Goal: Task Accomplishment & Management: Understand process/instructions

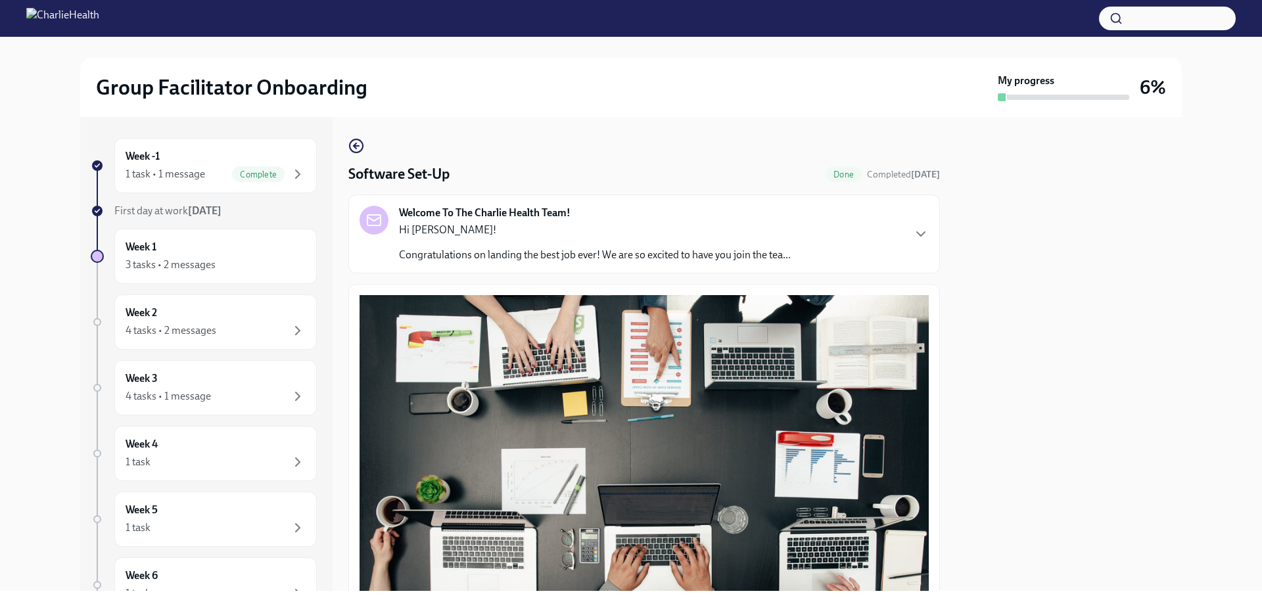
click at [893, 246] on div "Welcome To The Charlie Health Team! Hi [GEOGRAPHIC_DATA]! Congratulations on la…" at bounding box center [644, 234] width 569 height 57
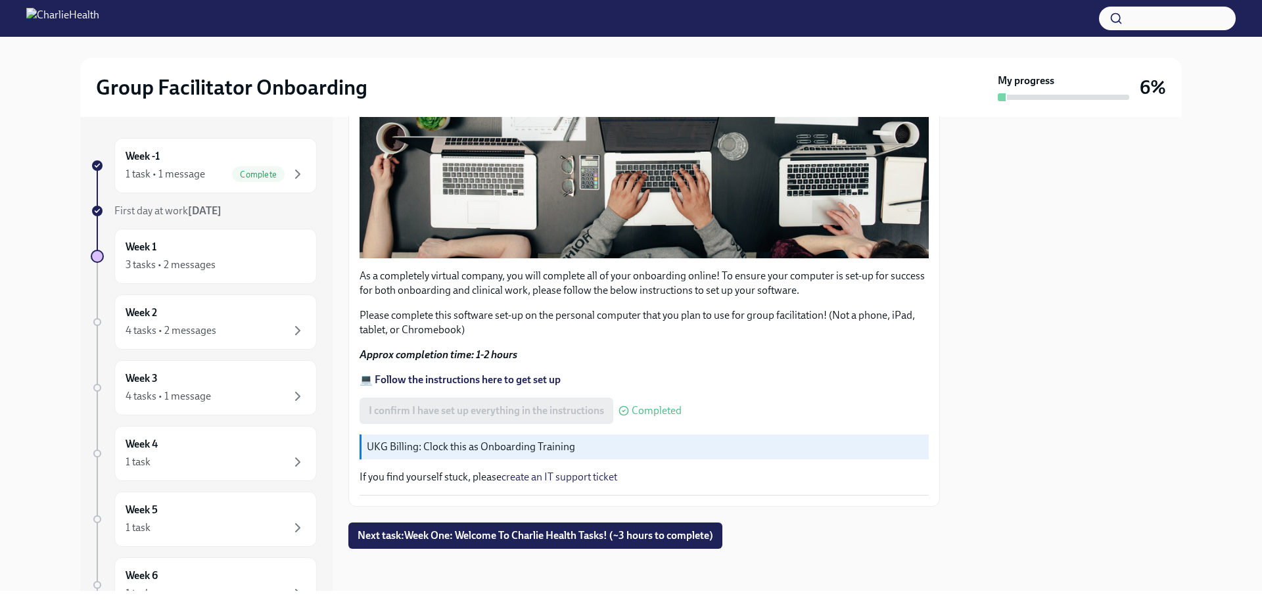
scroll to position [998, 0]
click at [393, 532] on span "Next task : Week One: Welcome To Charlie Health Tasks! (~3 hours to complete)" at bounding box center [536, 535] width 356 height 13
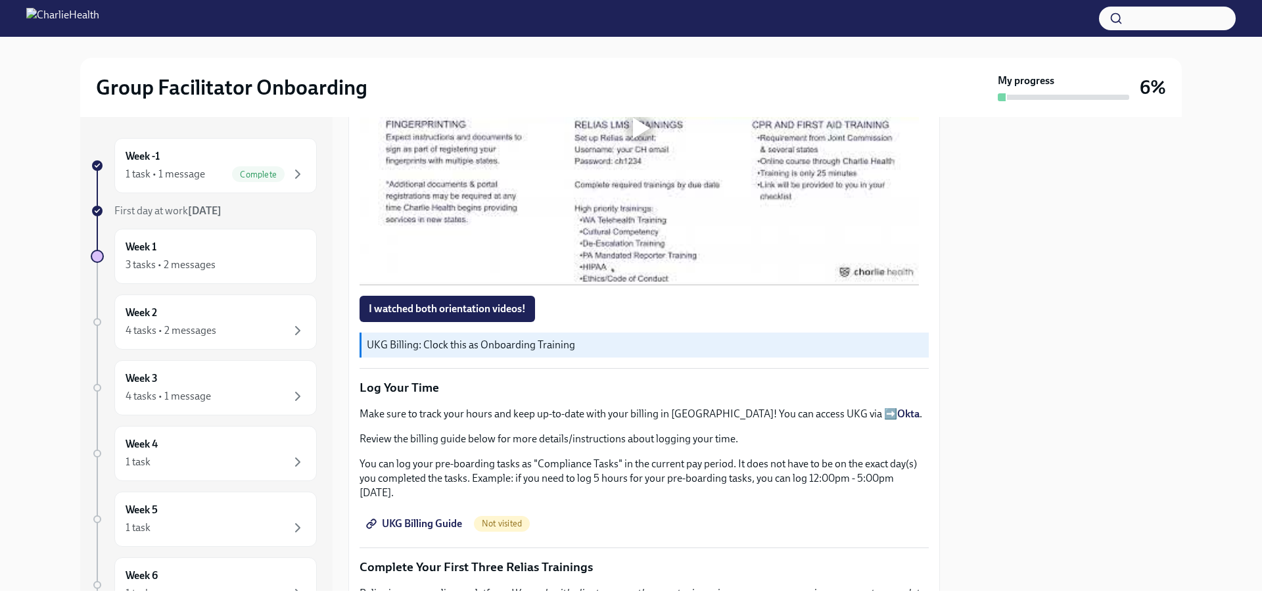
scroll to position [1249, 0]
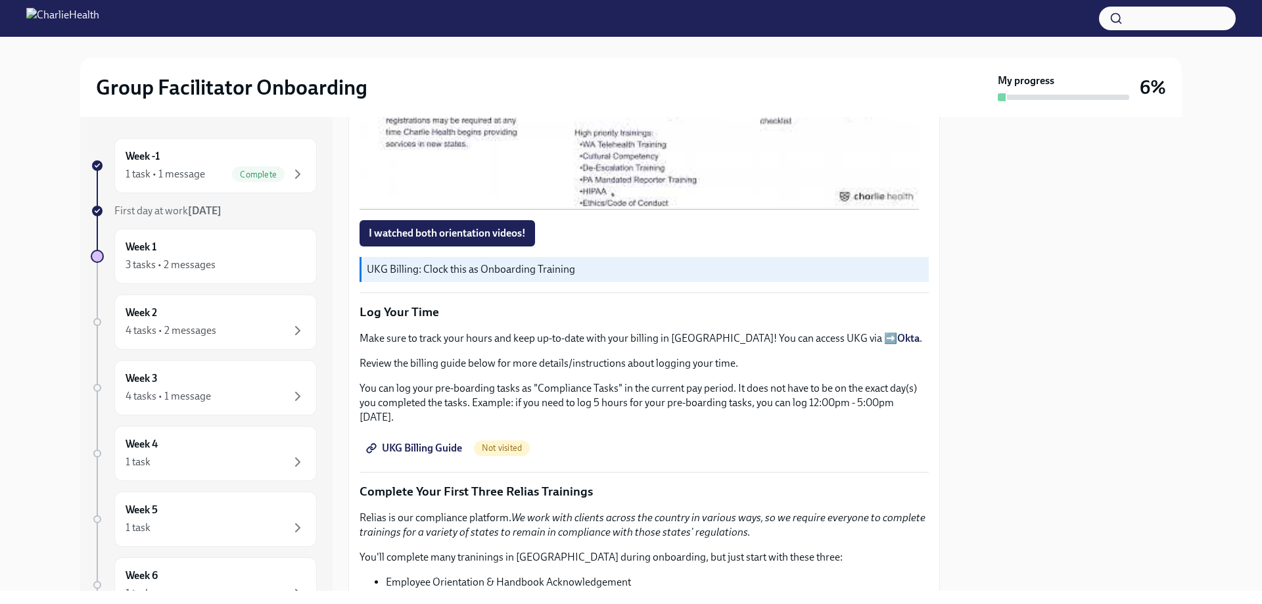
click at [897, 332] on strong "Okta" at bounding box center [908, 338] width 22 height 12
click at [434, 442] on span "UKG Billing Guide" at bounding box center [415, 448] width 93 height 13
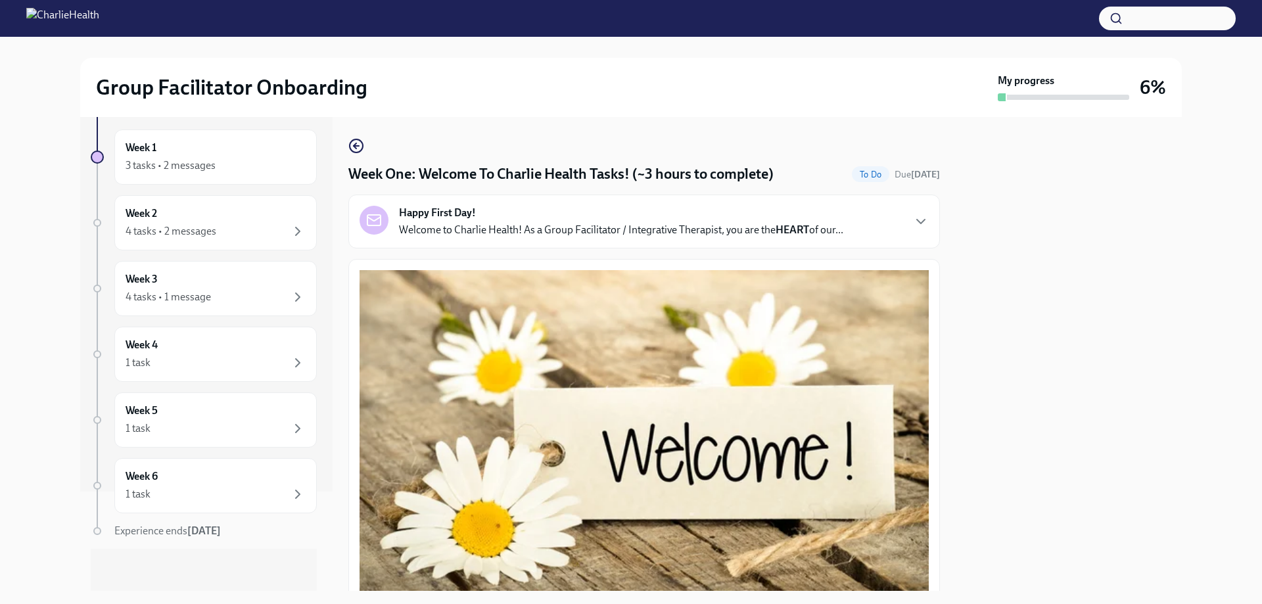
scroll to position [0, 0]
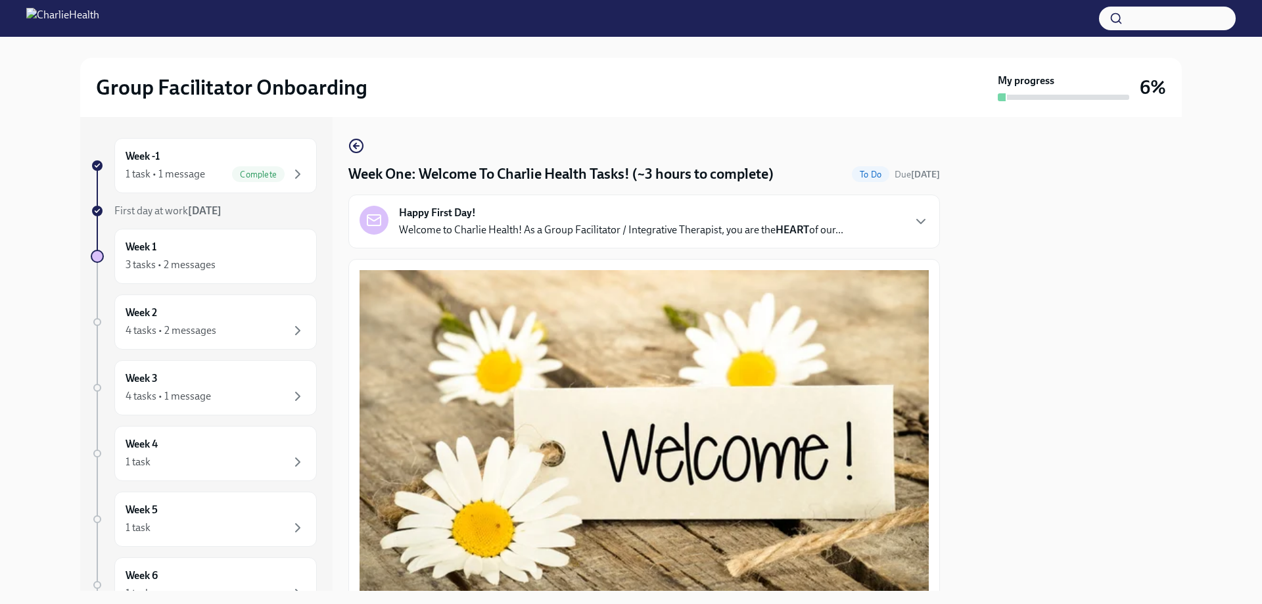
click at [734, 237] on p "Welcome to Charlie Health! As a Group Facilitator / Integrative Therapist, you …" at bounding box center [621, 230] width 444 height 14
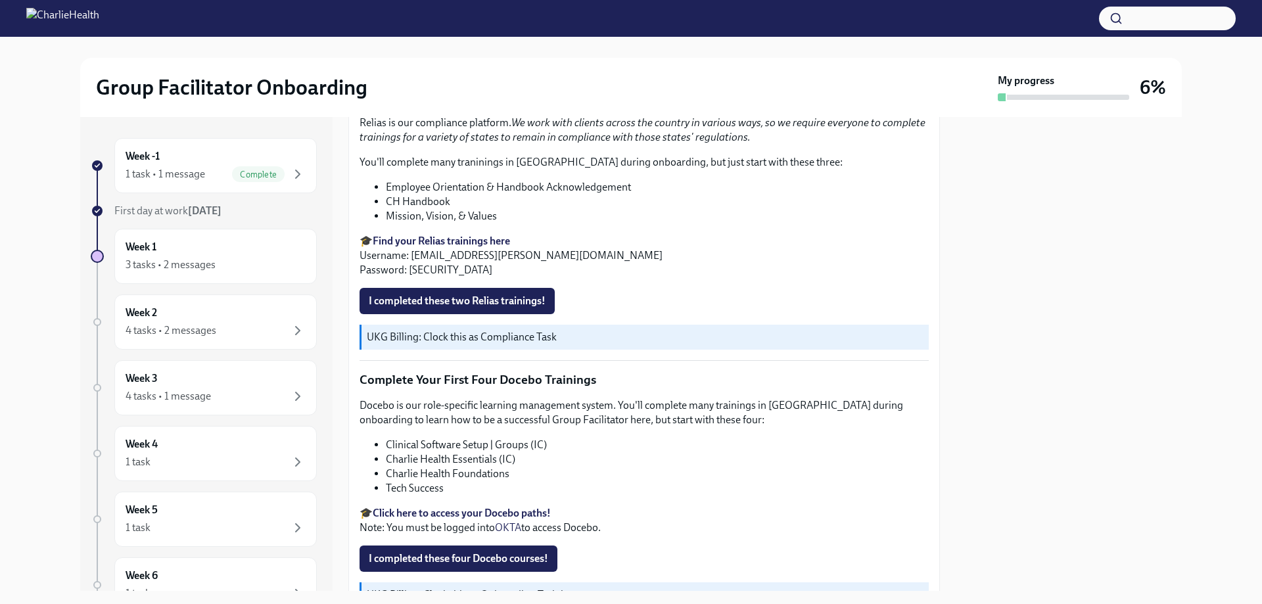
scroll to position [1920, 0]
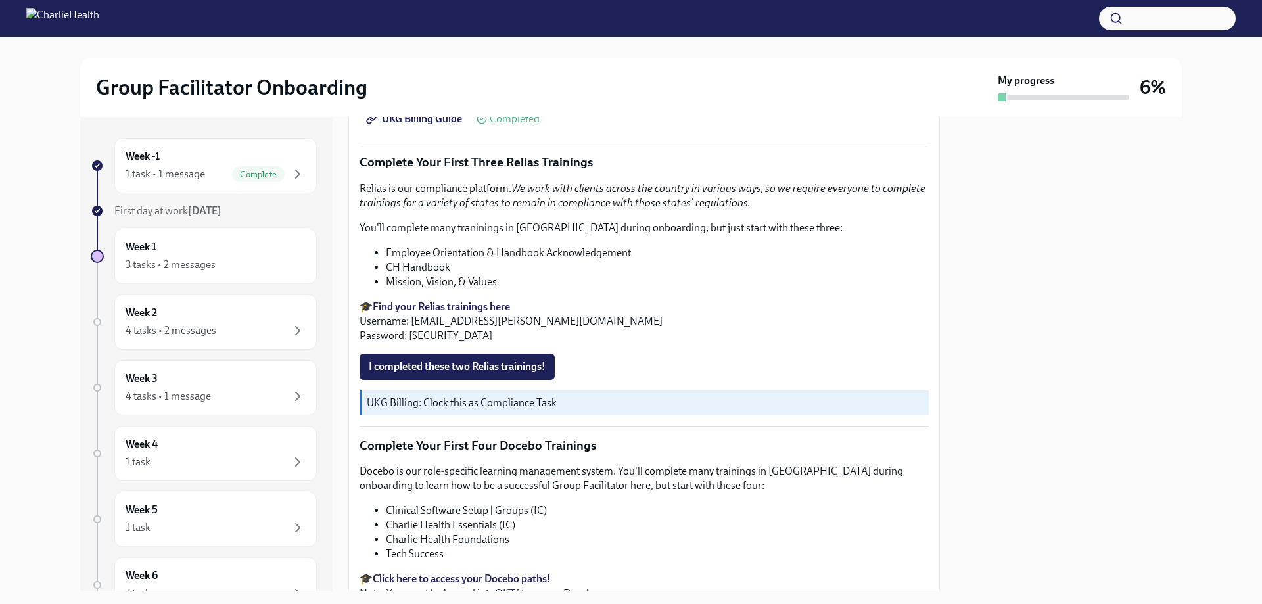
drag, startPoint x: 535, startPoint y: 291, endPoint x: 615, endPoint y: 291, distance: 79.5
click at [615, 95] on p "You can log your pre-boarding tasks as "Compliance Tasks" in the current pay pe…" at bounding box center [644, 73] width 569 height 43
copy p "Compliance Tasks"
click at [990, 317] on div at bounding box center [1069, 354] width 226 height 474
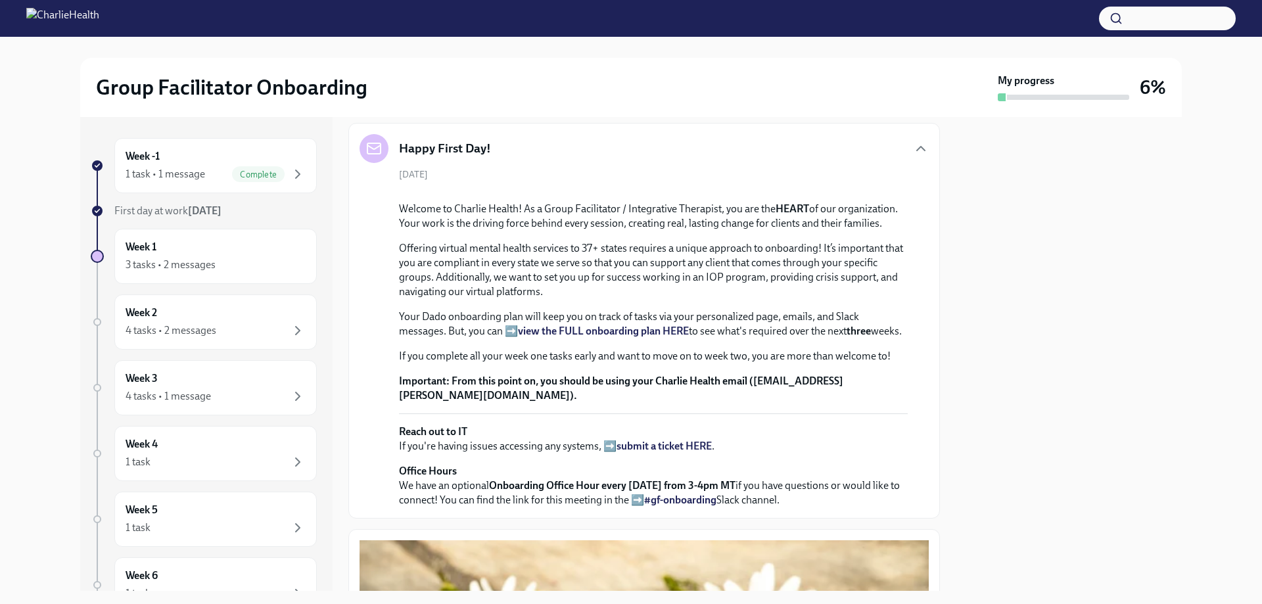
scroll to position [0, 0]
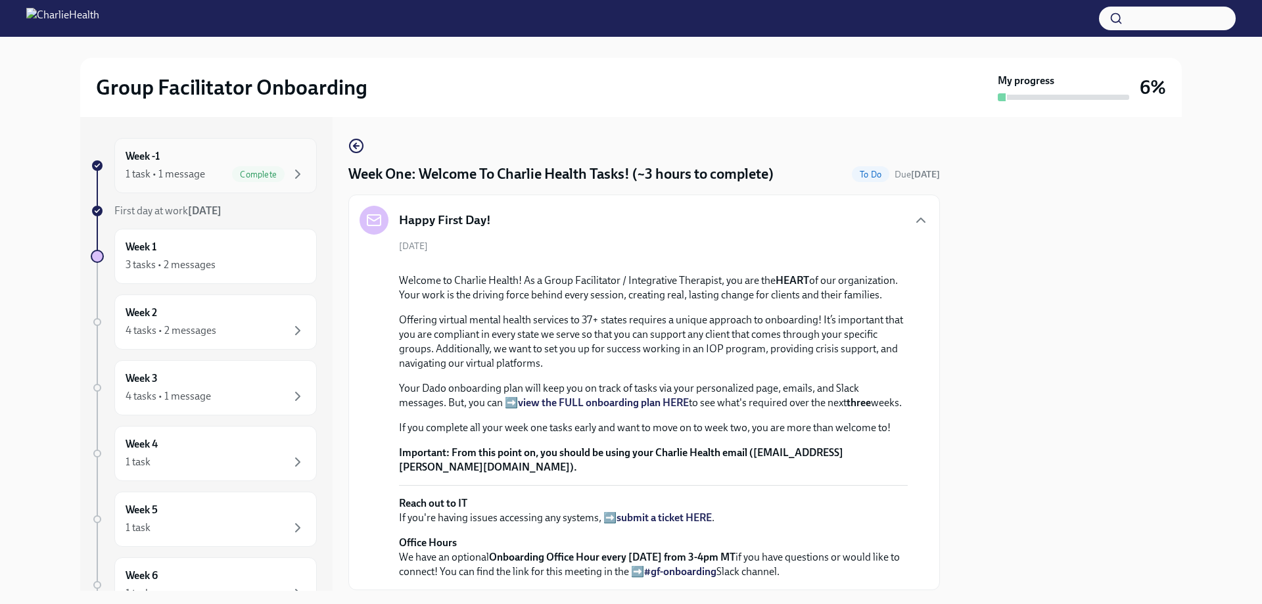
click at [159, 173] on div "1 task • 1 message" at bounding box center [166, 174] width 80 height 14
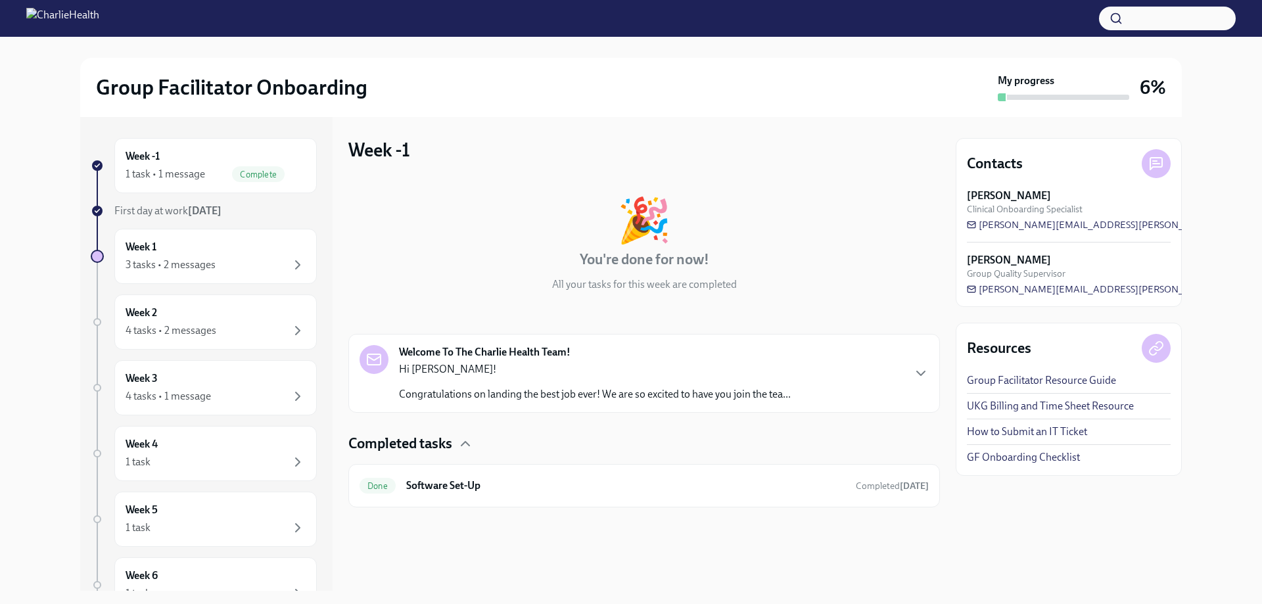
click at [875, 371] on div "Welcome To The Charlie Health Team! Hi [GEOGRAPHIC_DATA]! Congratulations on la…" at bounding box center [644, 373] width 569 height 57
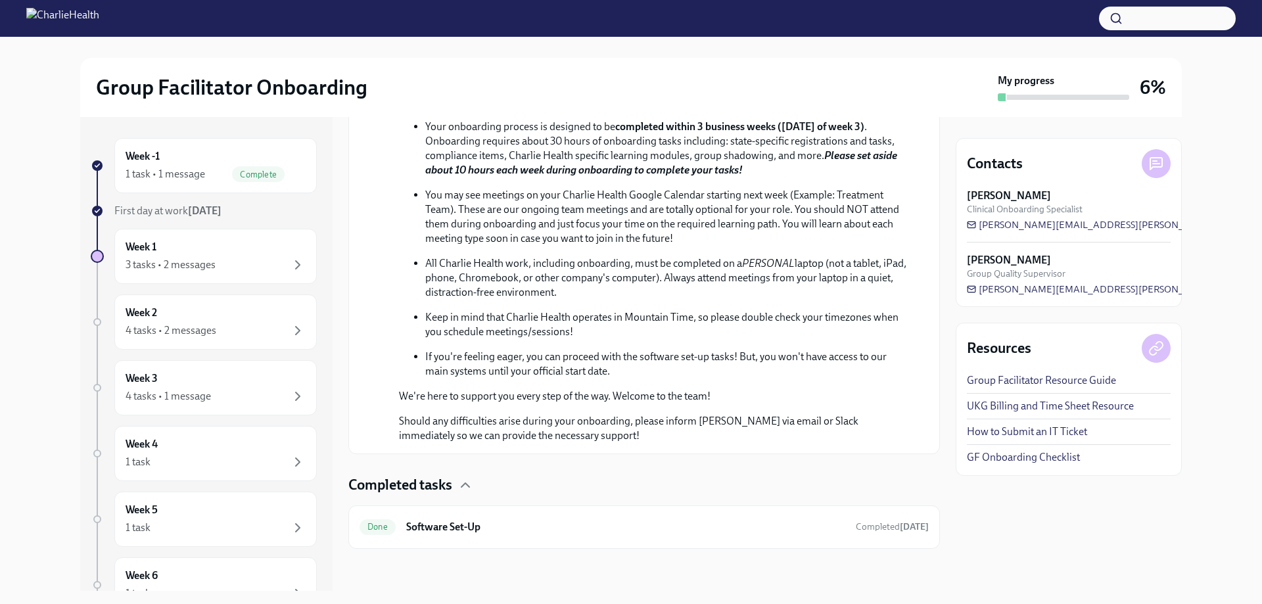
scroll to position [457, 0]
